Goal: Transaction & Acquisition: Purchase product/service

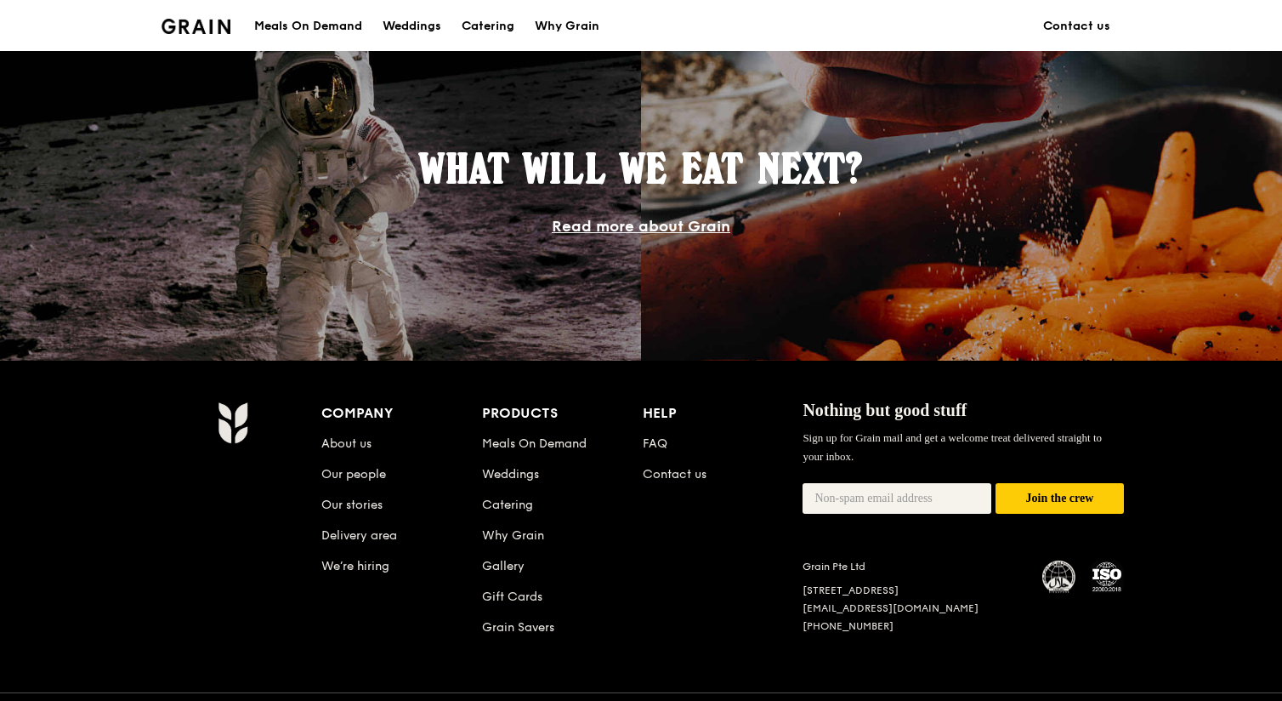
scroll to position [1448, 0]
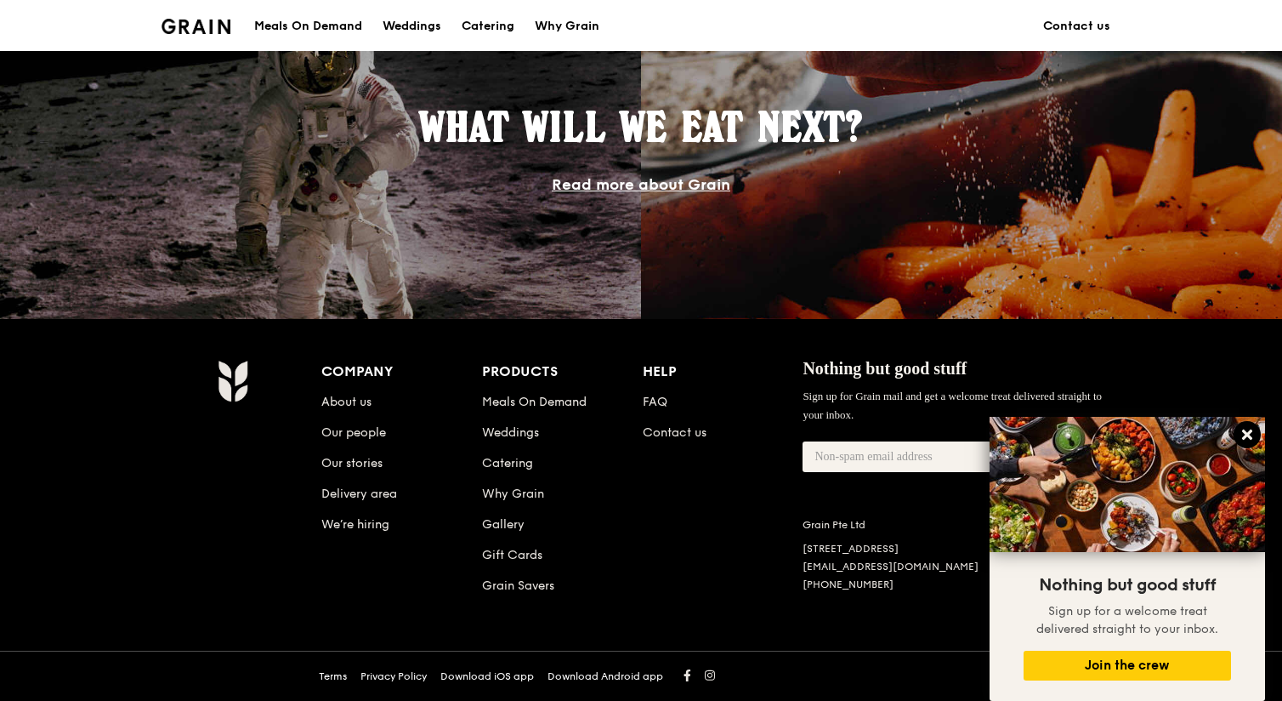
click at [1250, 440] on icon at bounding box center [1247, 434] width 15 height 15
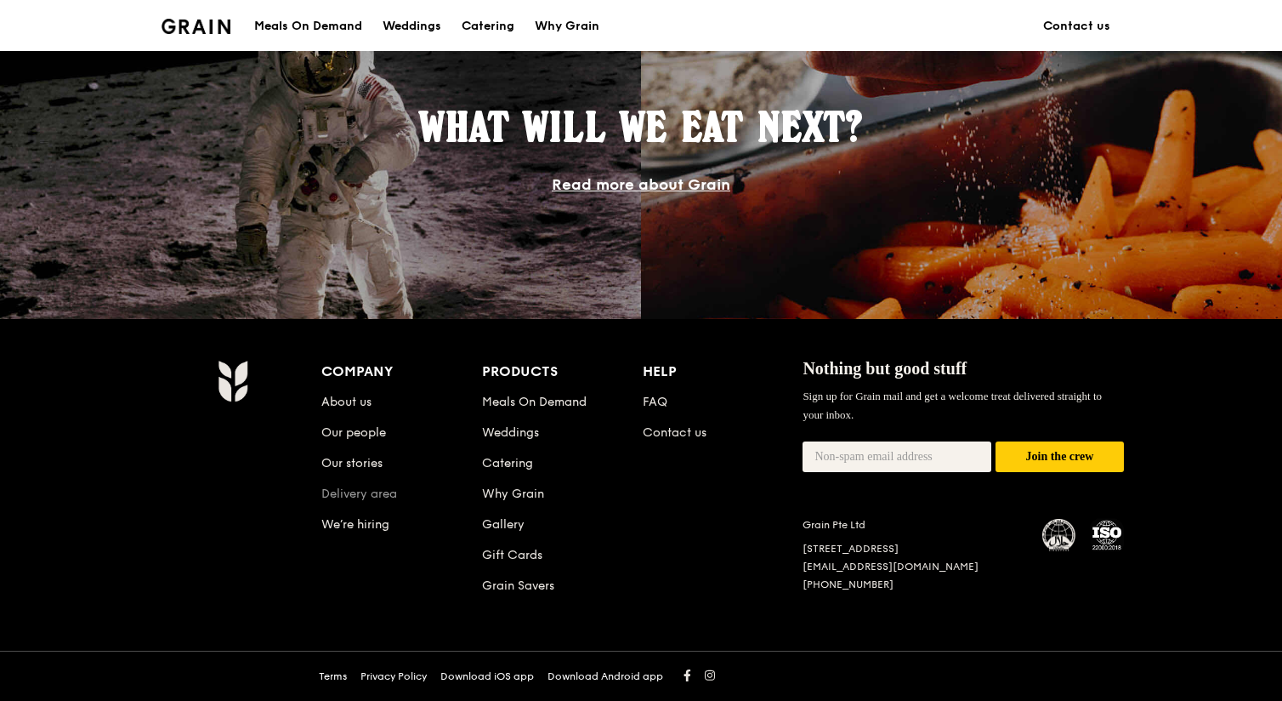
click at [358, 495] on link "Delivery area" at bounding box center [359, 493] width 76 height 14
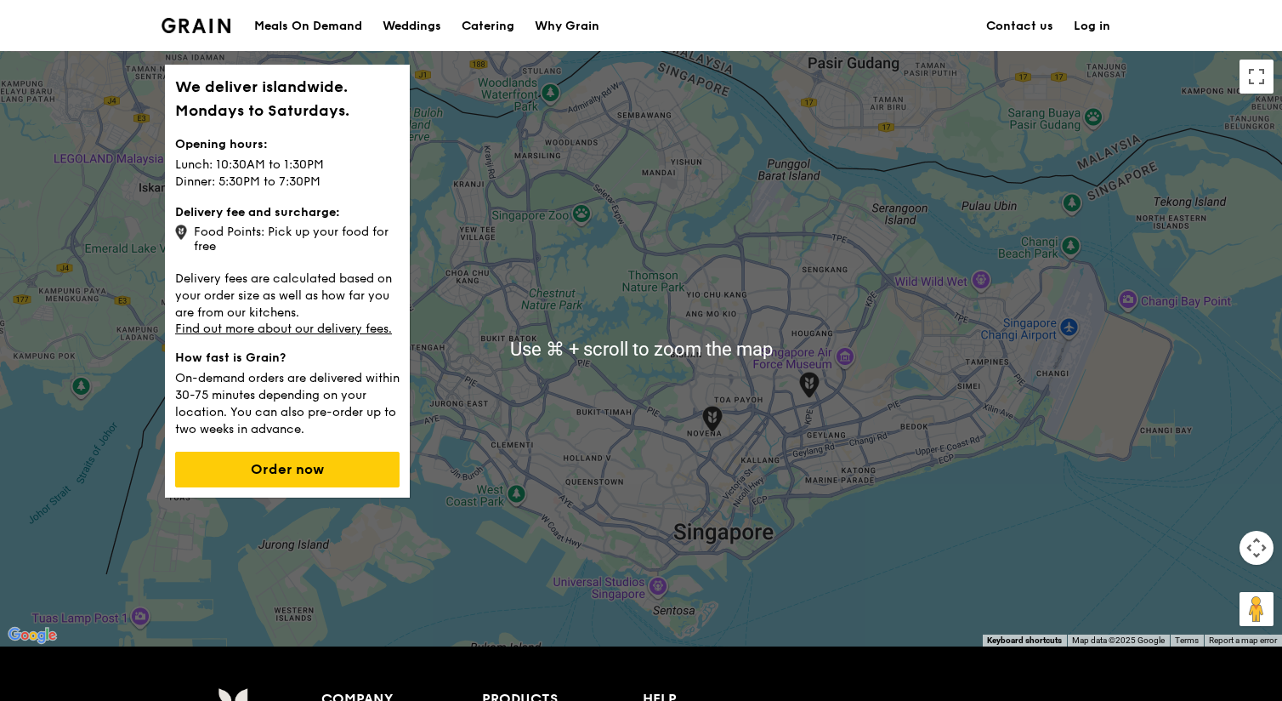
click at [312, 35] on div "Meals On Demand" at bounding box center [308, 26] width 108 height 51
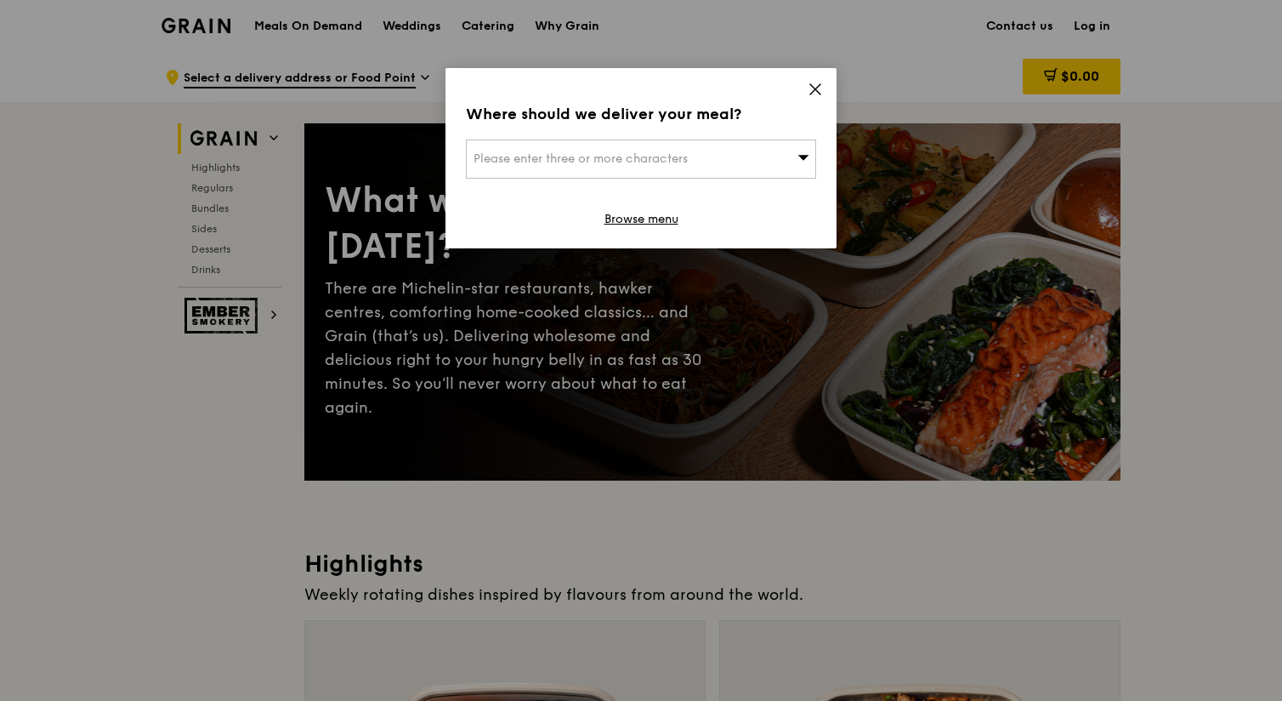
click at [811, 88] on icon at bounding box center [815, 89] width 15 height 15
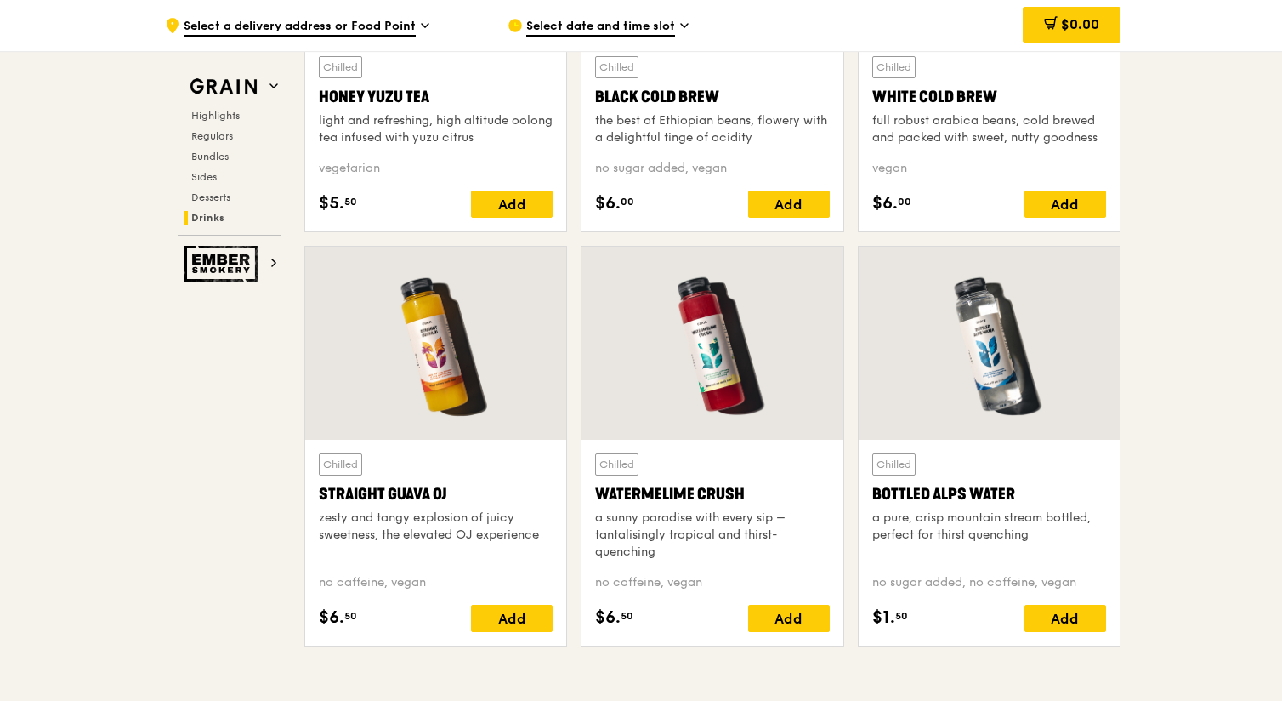
scroll to position [6964, 0]
